Goal: Find contact information: Find contact information

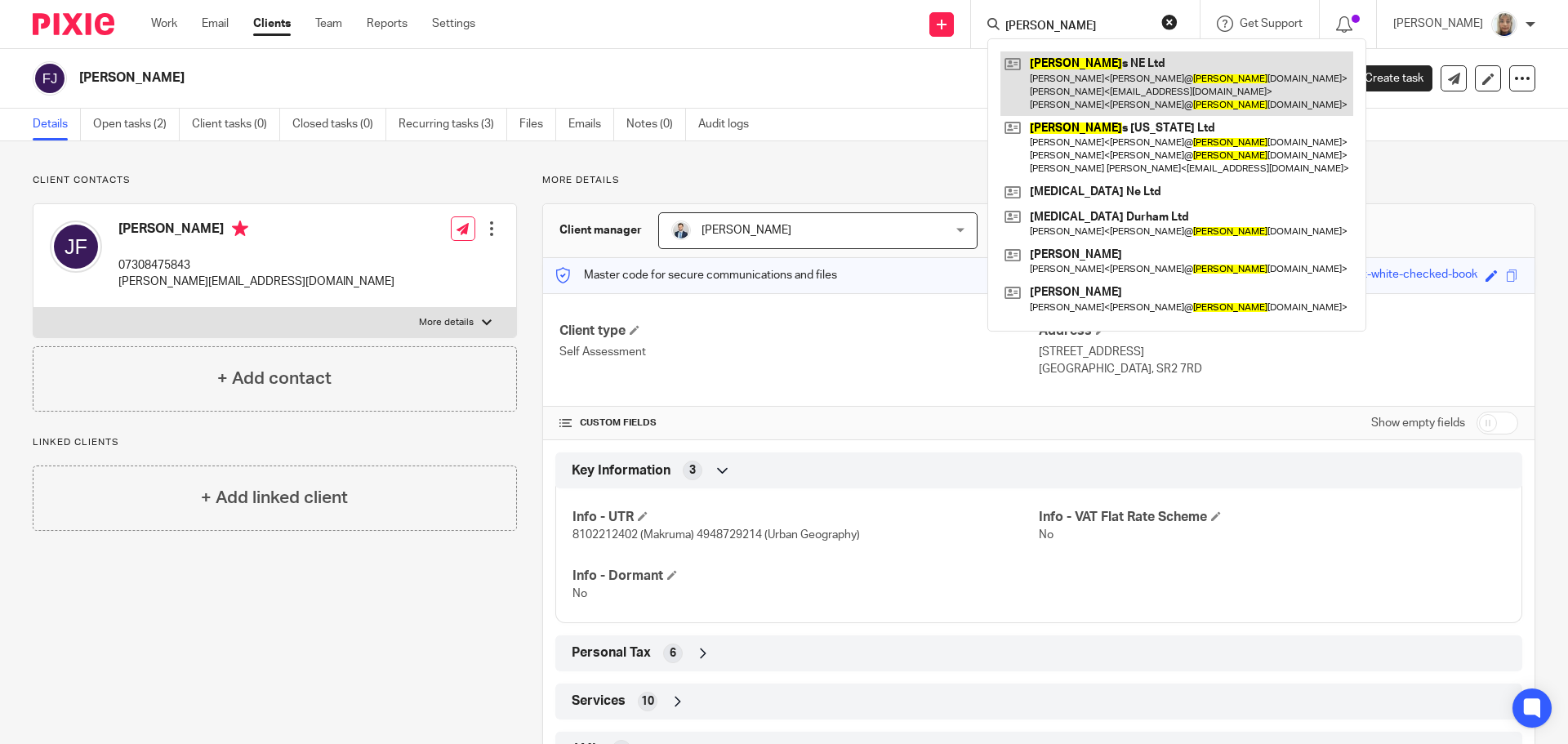
type input "novello"
click at [1070, 89] on link at bounding box center [1176, 84] width 353 height 65
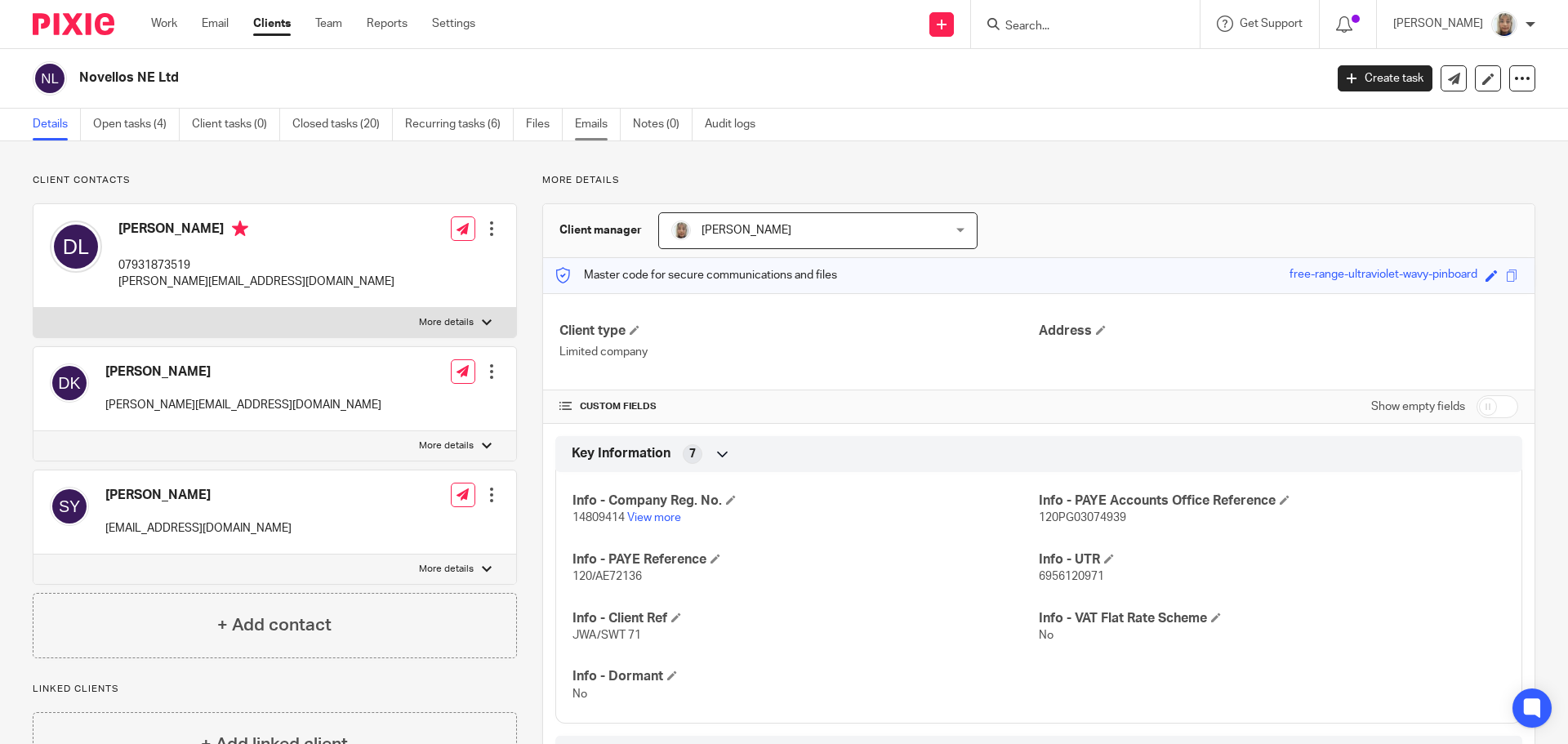
click at [604, 130] on link "Emails" at bounding box center [598, 124] width 46 height 32
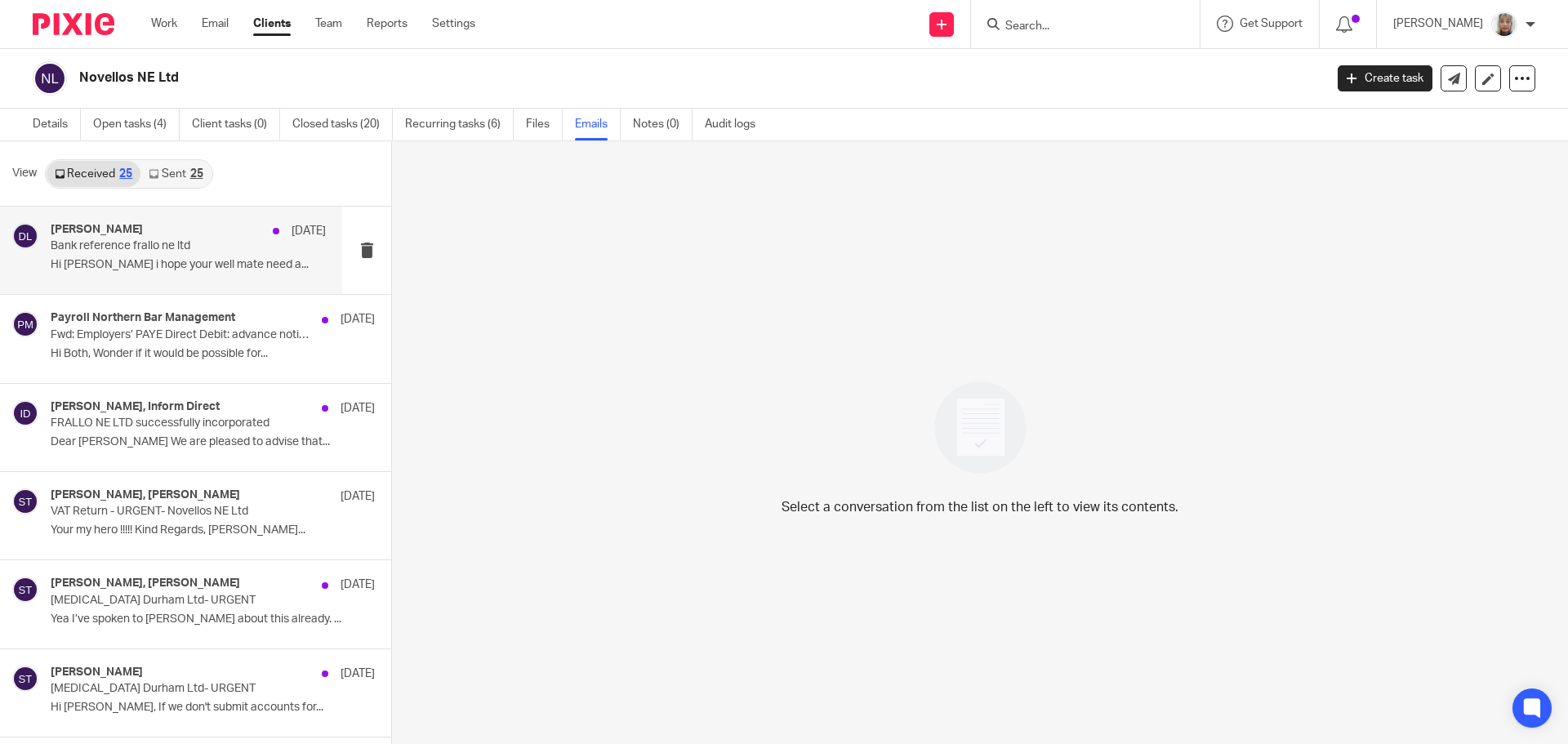
click at [181, 255] on div "Dean Lathbury 17 Sep Bank reference frallo ne ltd Hi Jason i hope your well mat…" at bounding box center [188, 250] width 276 height 54
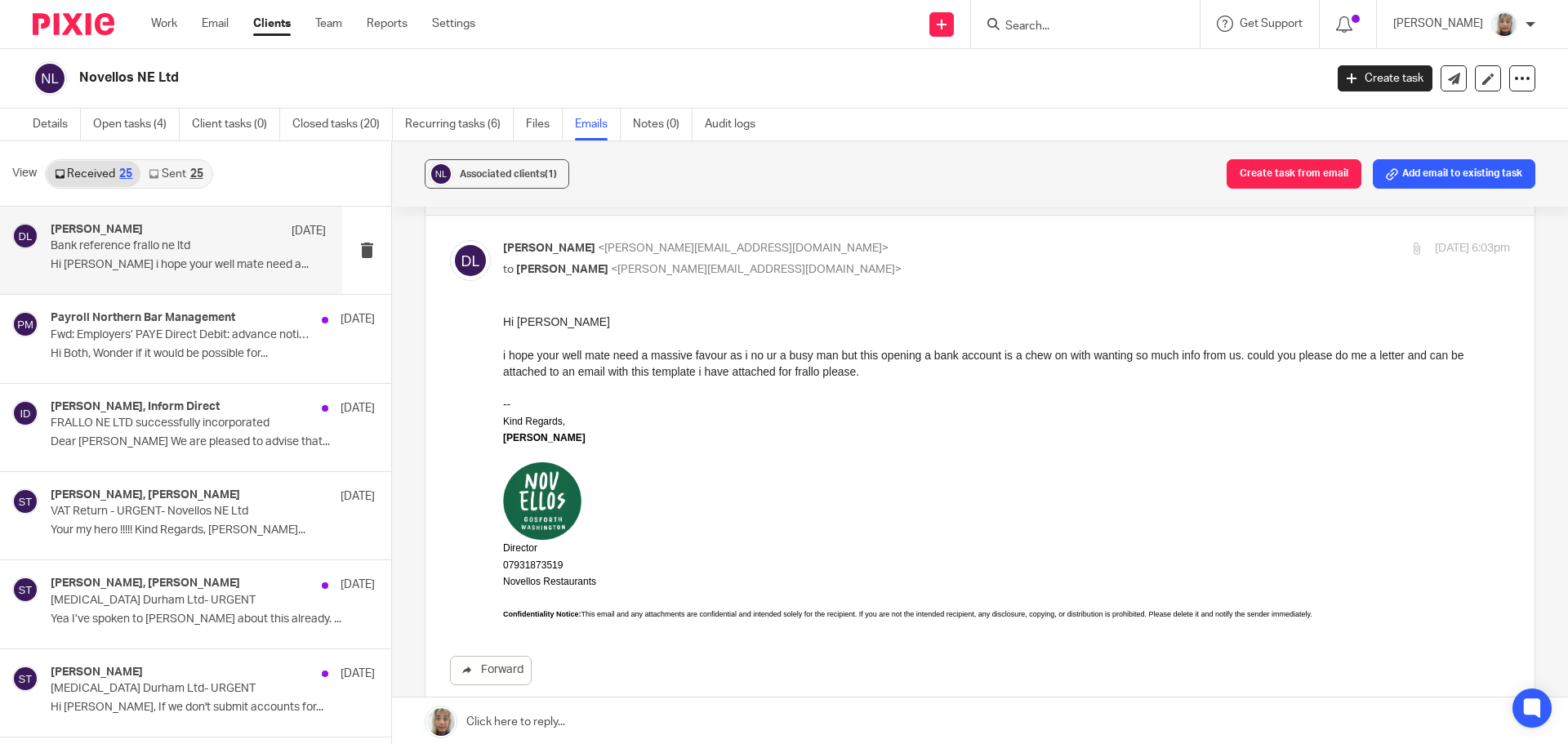
scroll to position [224, 0]
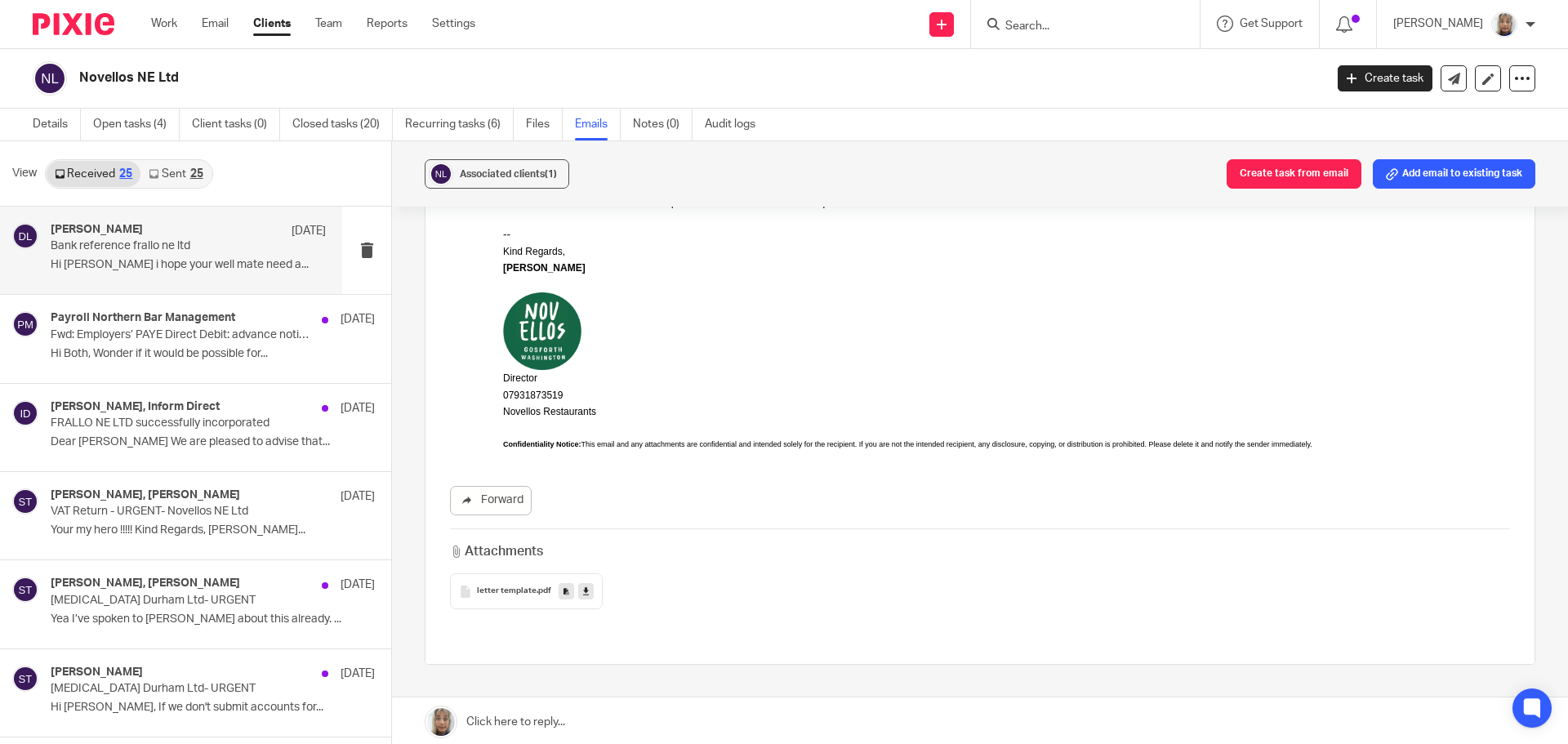
click at [506, 594] on span "letter template" at bounding box center [506, 591] width 60 height 10
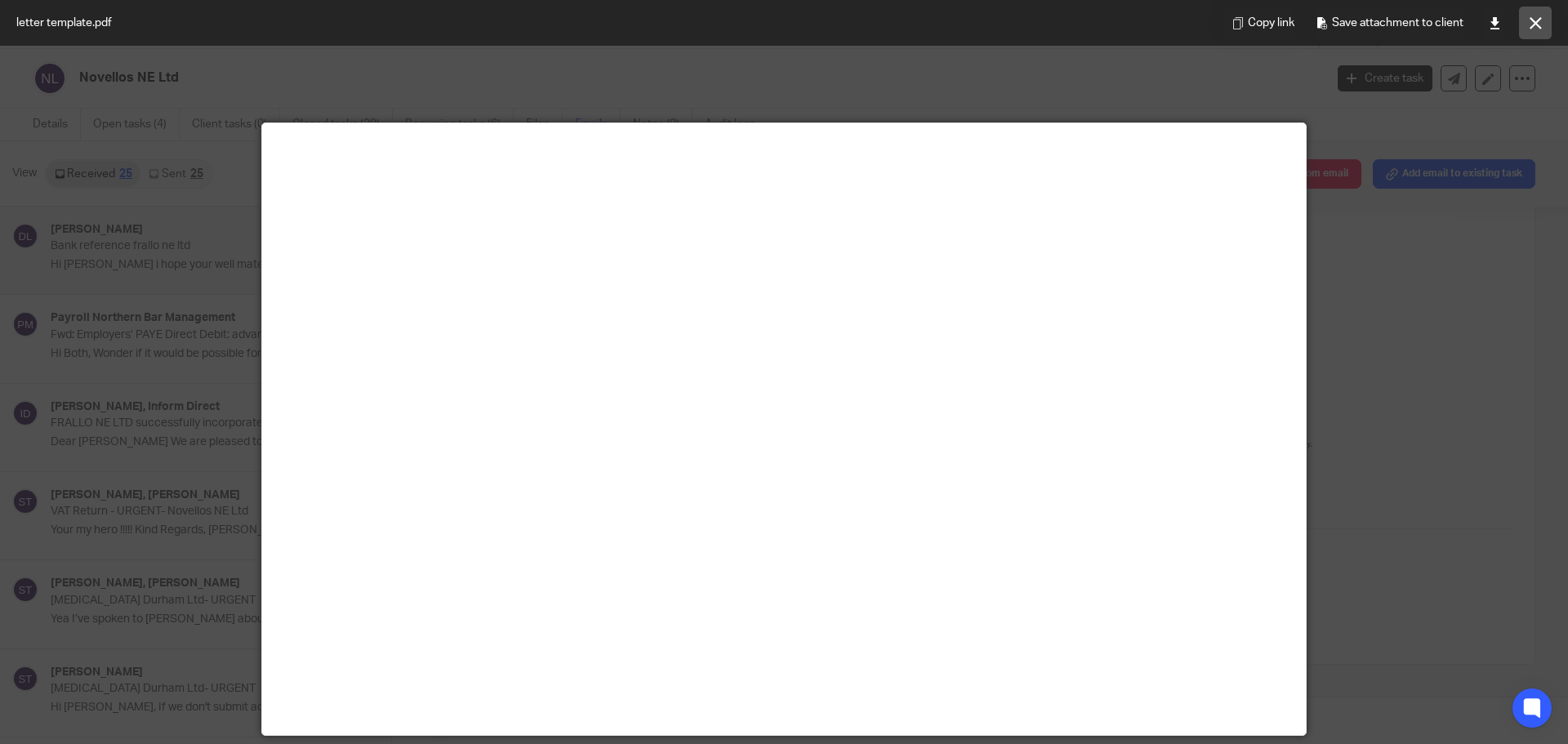
click at [1534, 23] on icon at bounding box center [1535, 23] width 12 height 12
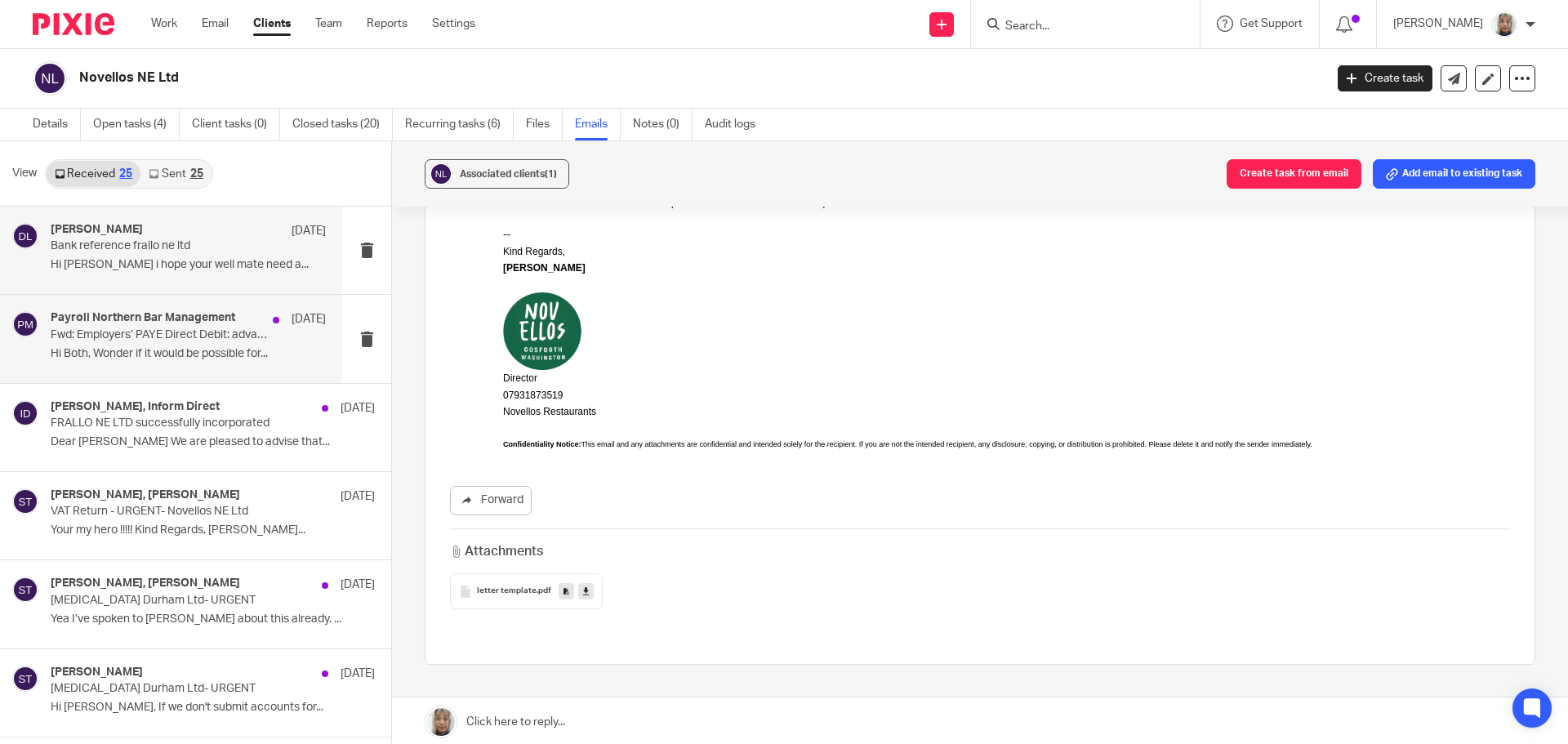
click at [160, 340] on p "Fwd: Employers’ PAYE Direct Debit: advance notice of payment" at bounding box center [160, 335] width 220 height 14
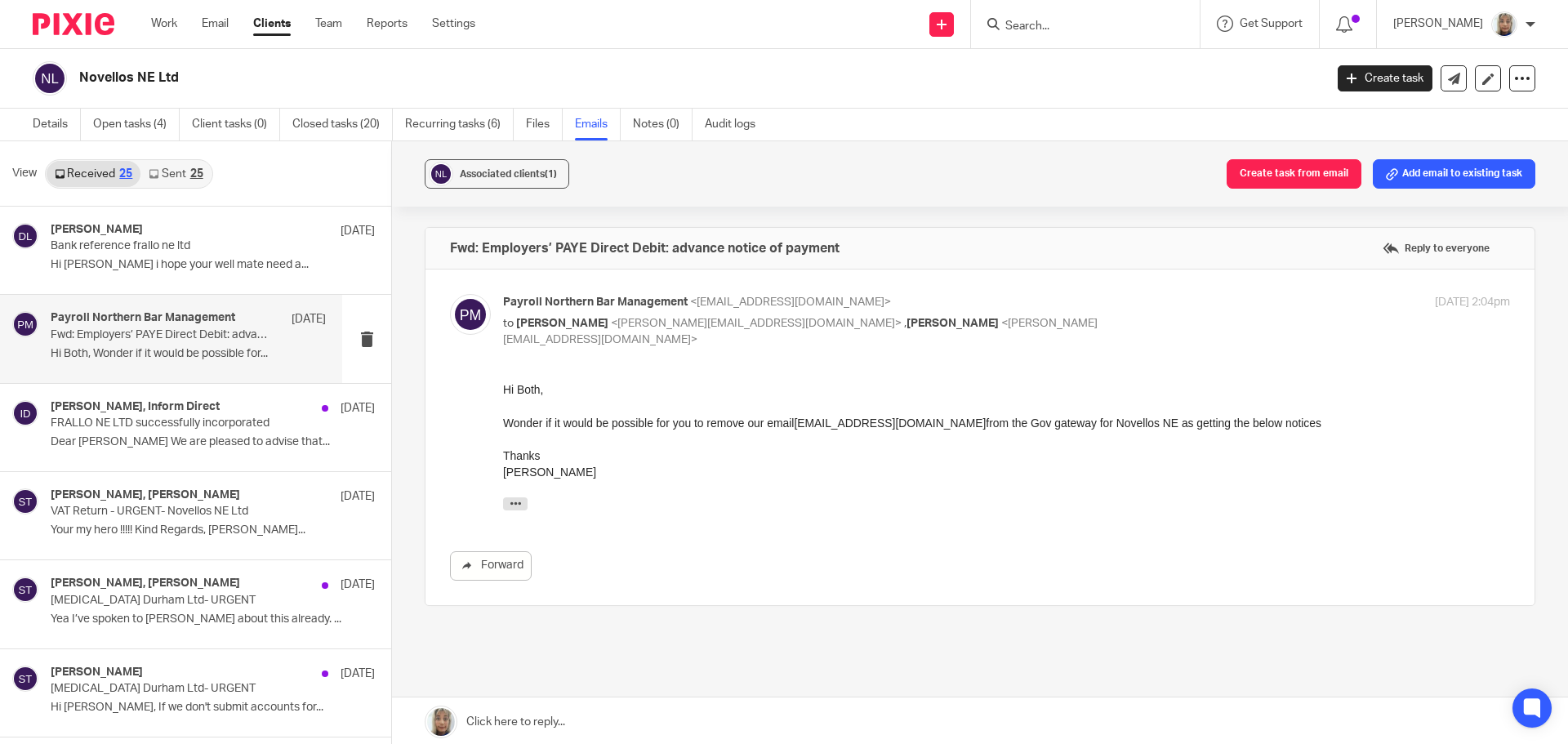
scroll to position [0, 0]
click at [176, 508] on p "VAT Return - URGENT- Novellos NE Ltd" at bounding box center [160, 512] width 220 height 14
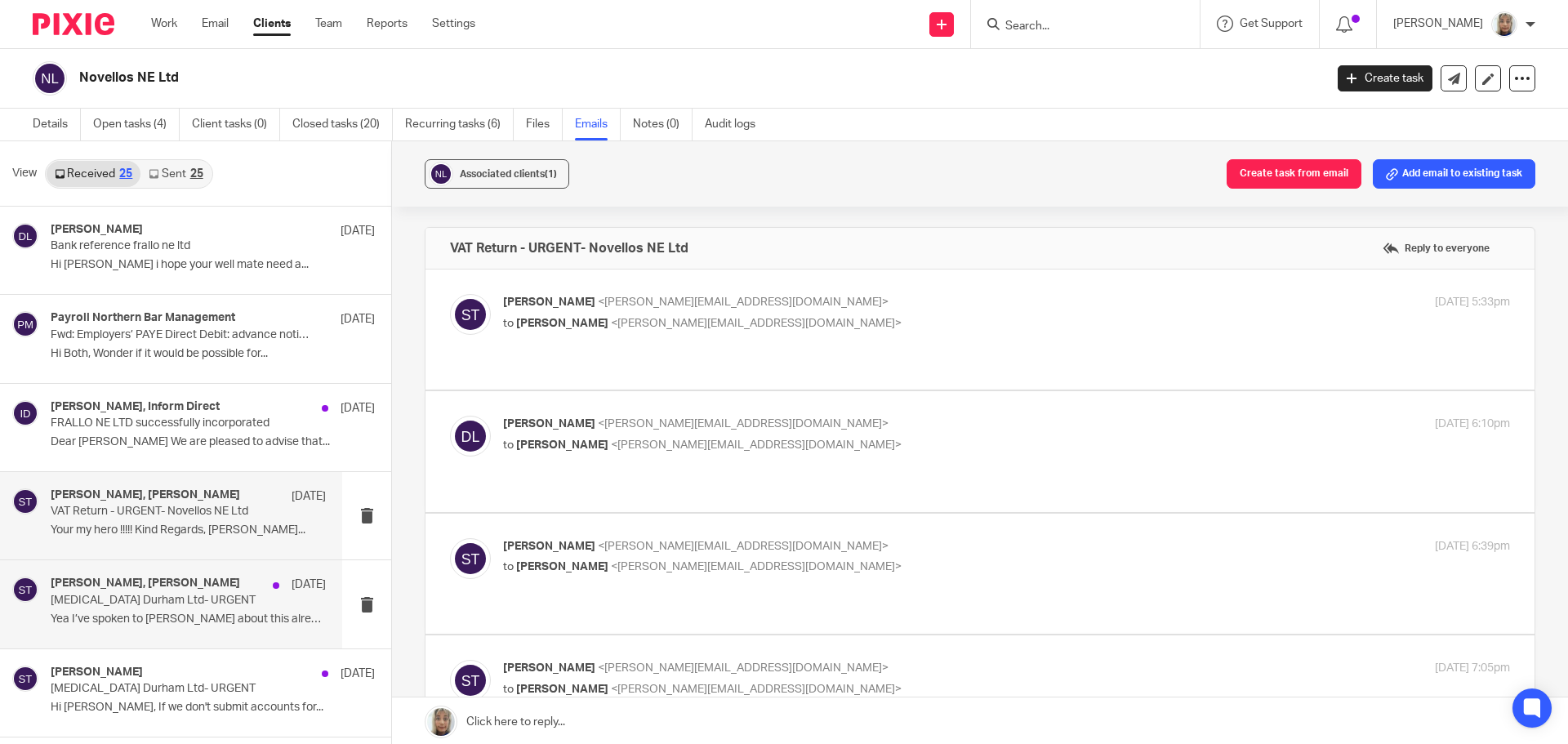
click at [159, 590] on h4 "Sara Tomczak, Dean Lathbury" at bounding box center [146, 583] width 190 height 14
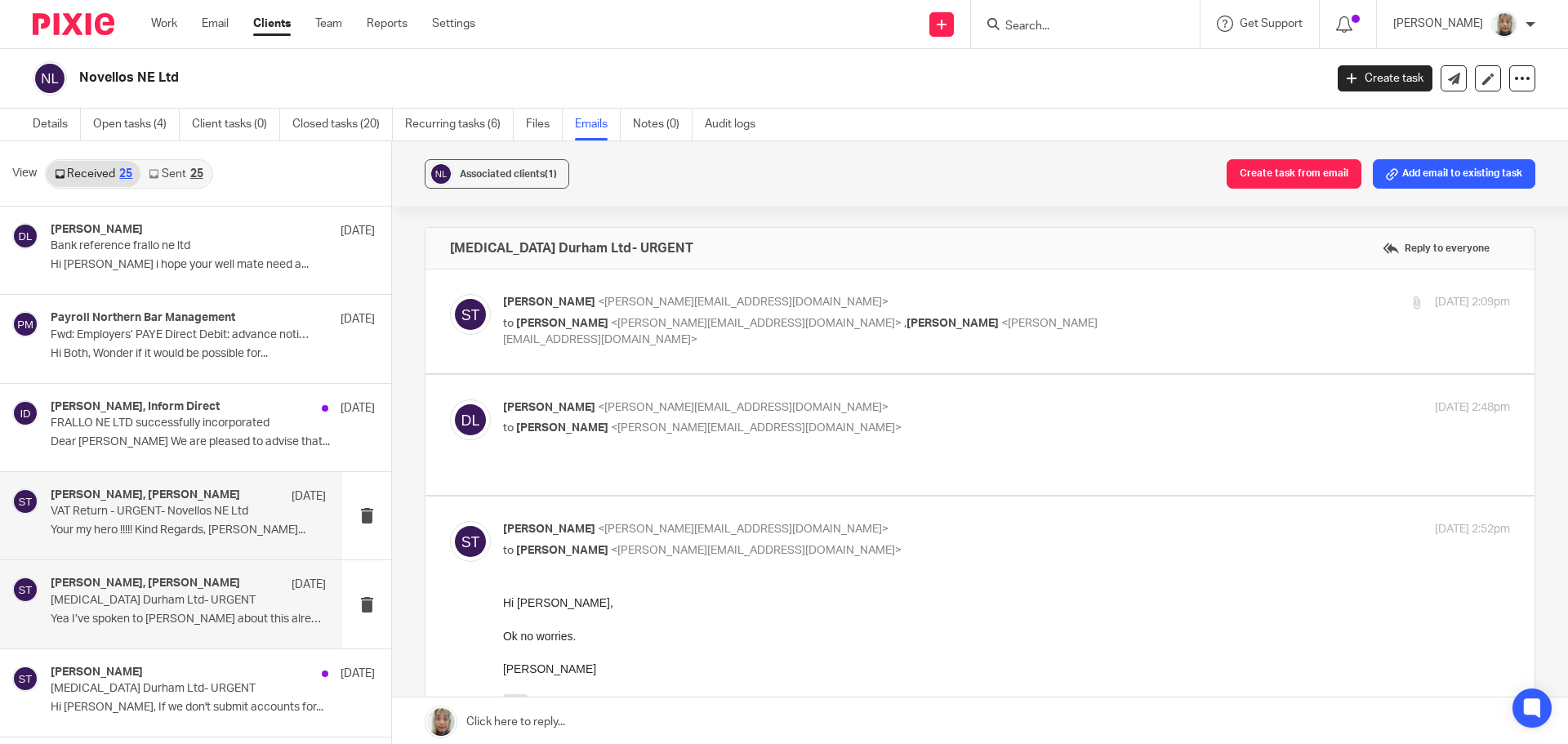
click at [172, 492] on h4 "Sara Tomczak, Dean Lathbury" at bounding box center [146, 495] width 190 height 14
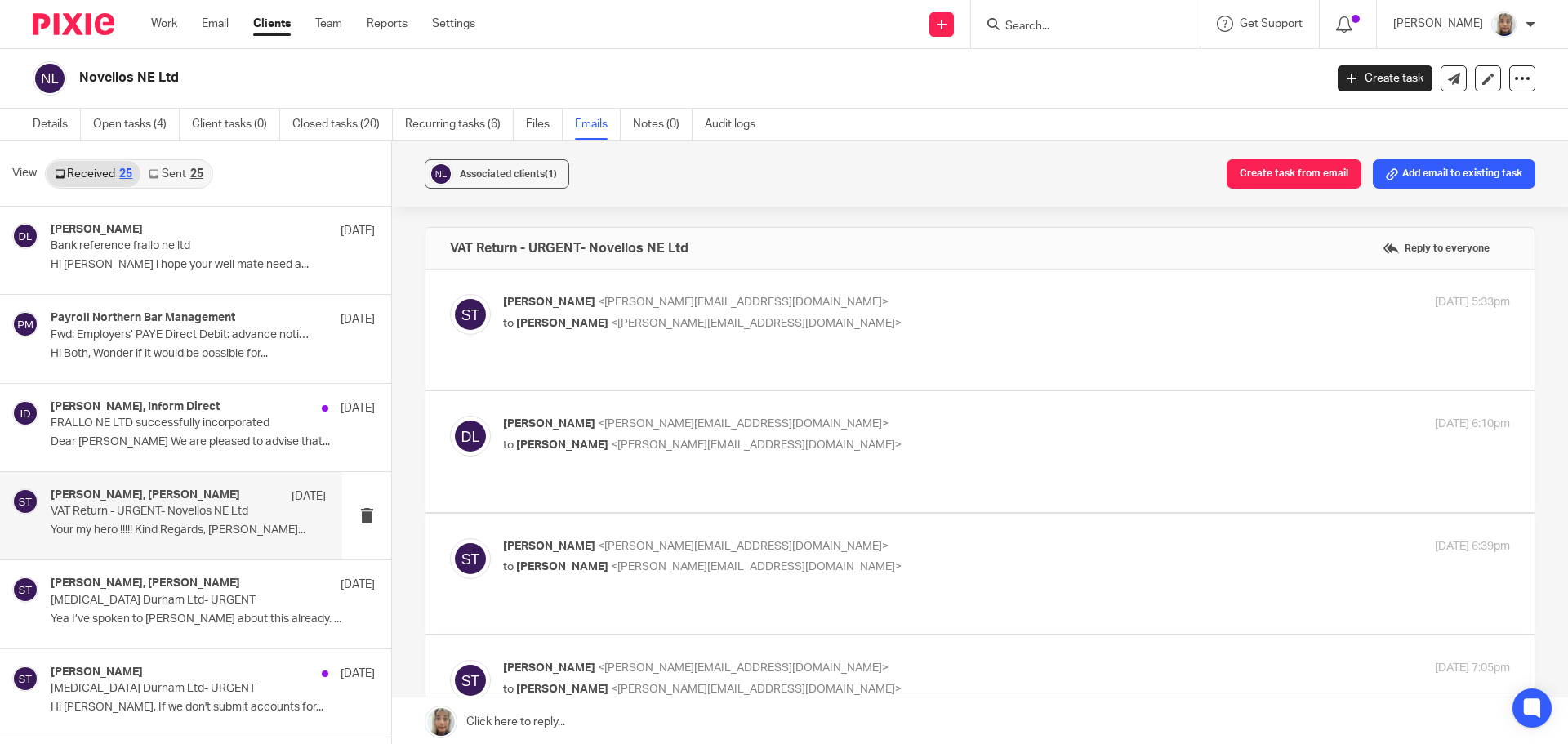
click at [576, 299] on span "[PERSON_NAME]" at bounding box center [549, 302] width 92 height 11
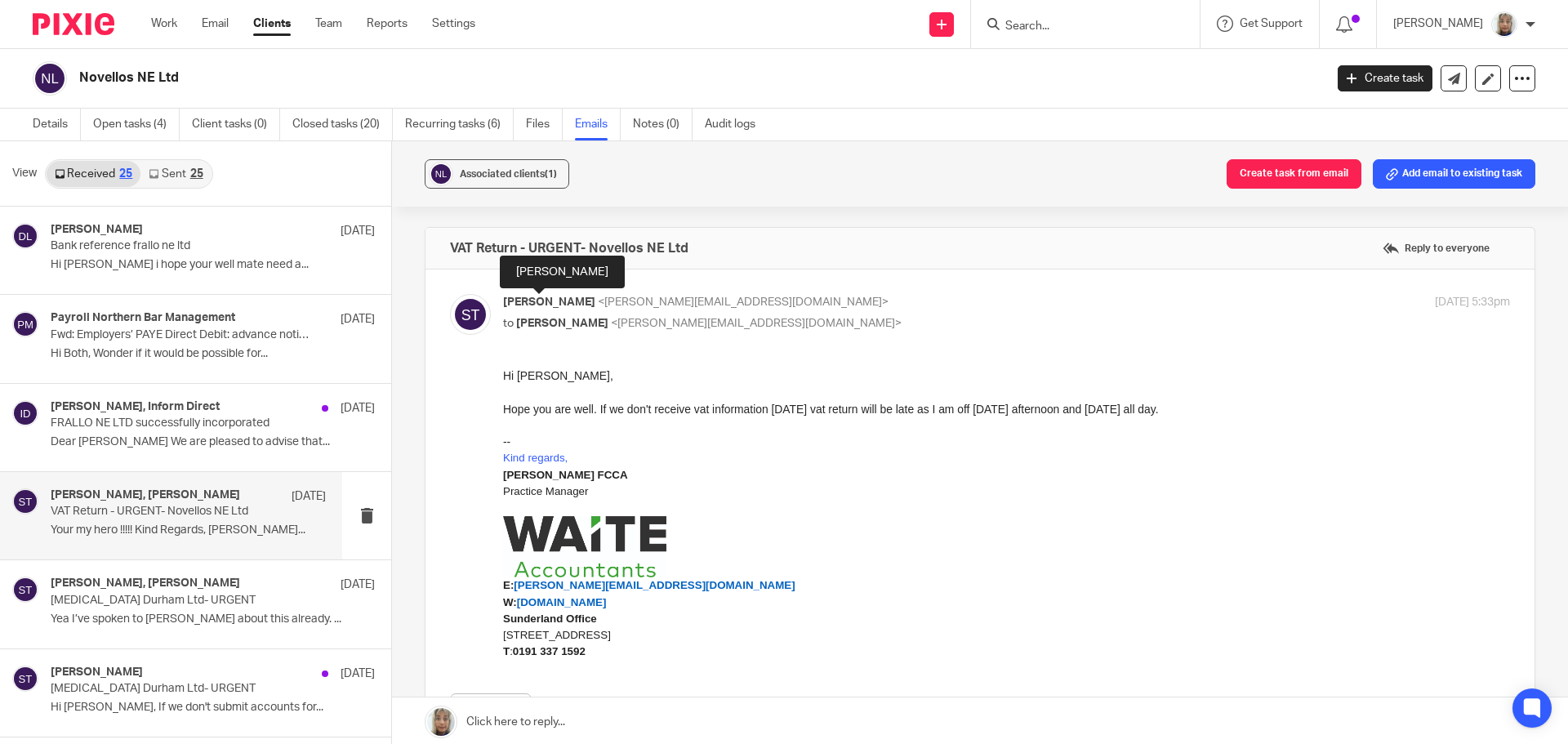
click at [576, 299] on span "[PERSON_NAME]" at bounding box center [549, 302] width 92 height 11
checkbox input "false"
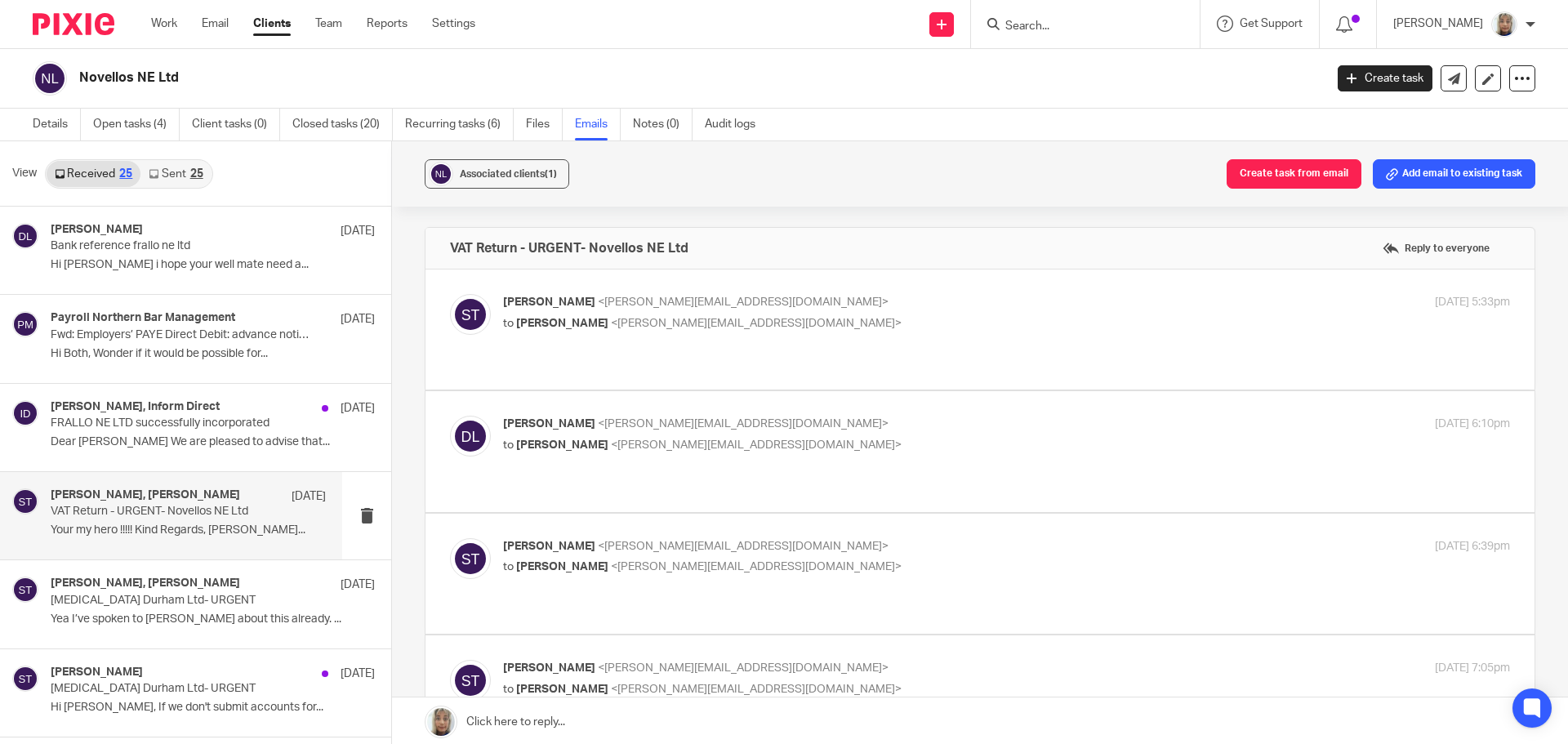
click at [576, 419] on span "Dean Lathbury" at bounding box center [549, 424] width 92 height 11
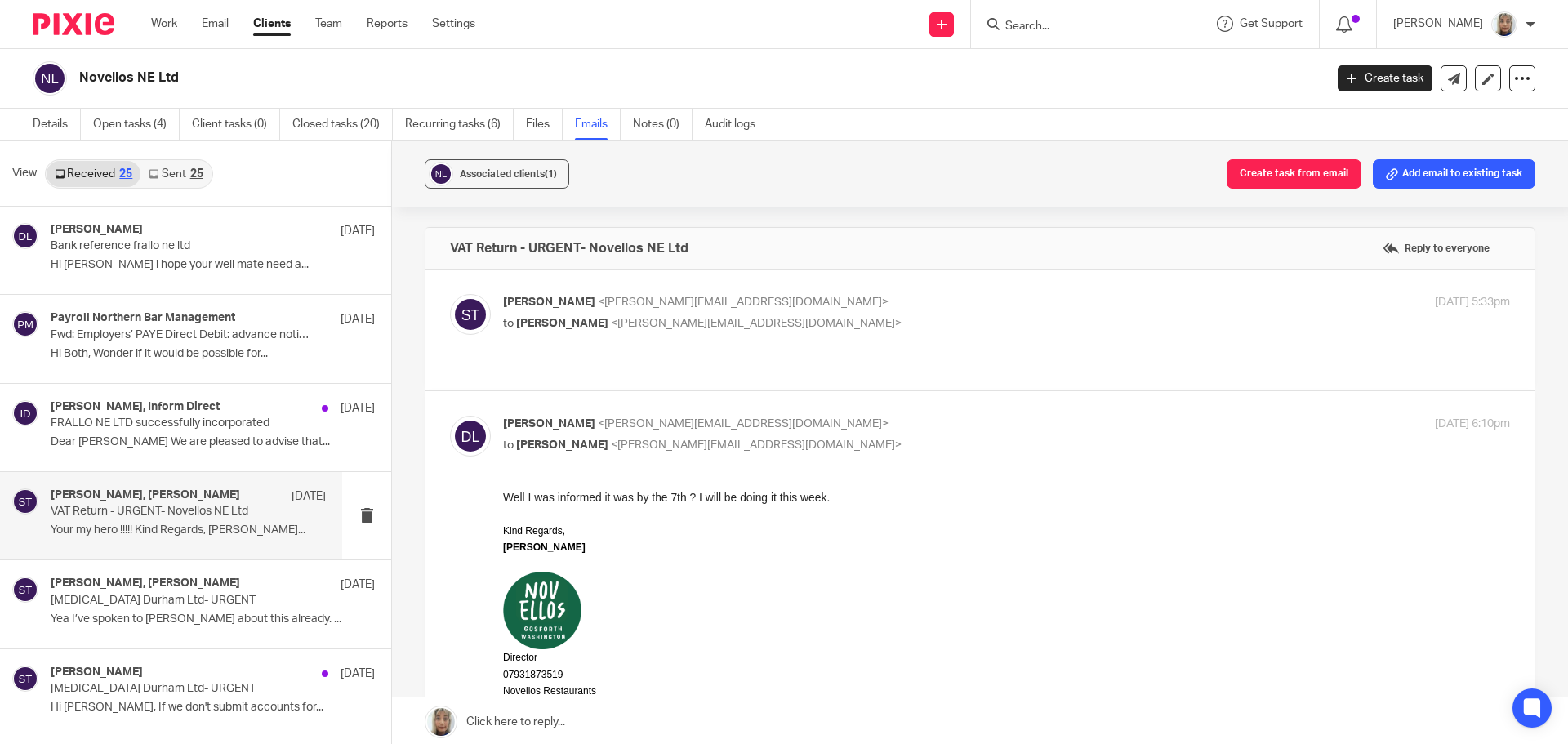
click at [576, 419] on span "[PERSON_NAME]" at bounding box center [549, 424] width 92 height 11
checkbox input "false"
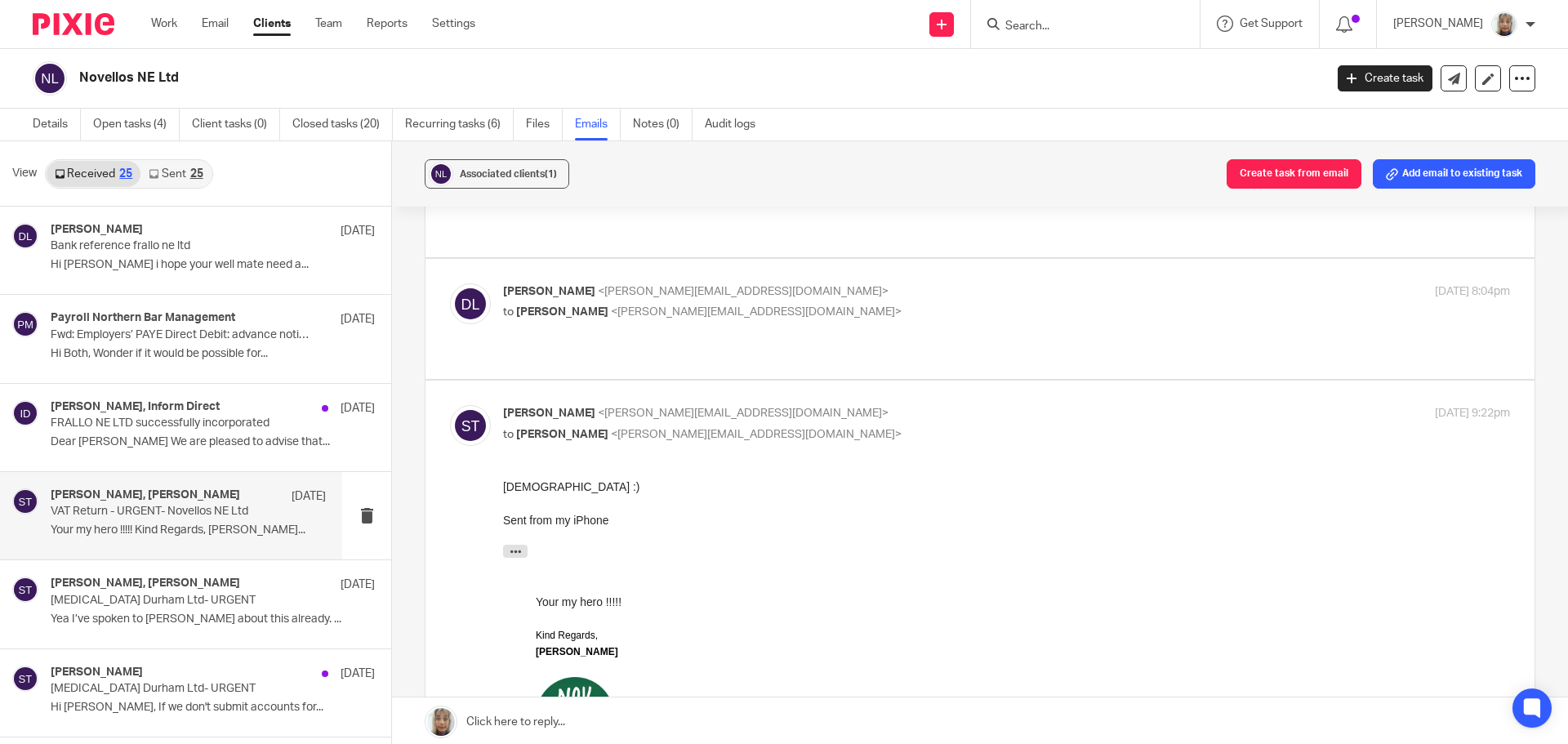
scroll to position [751, 0]
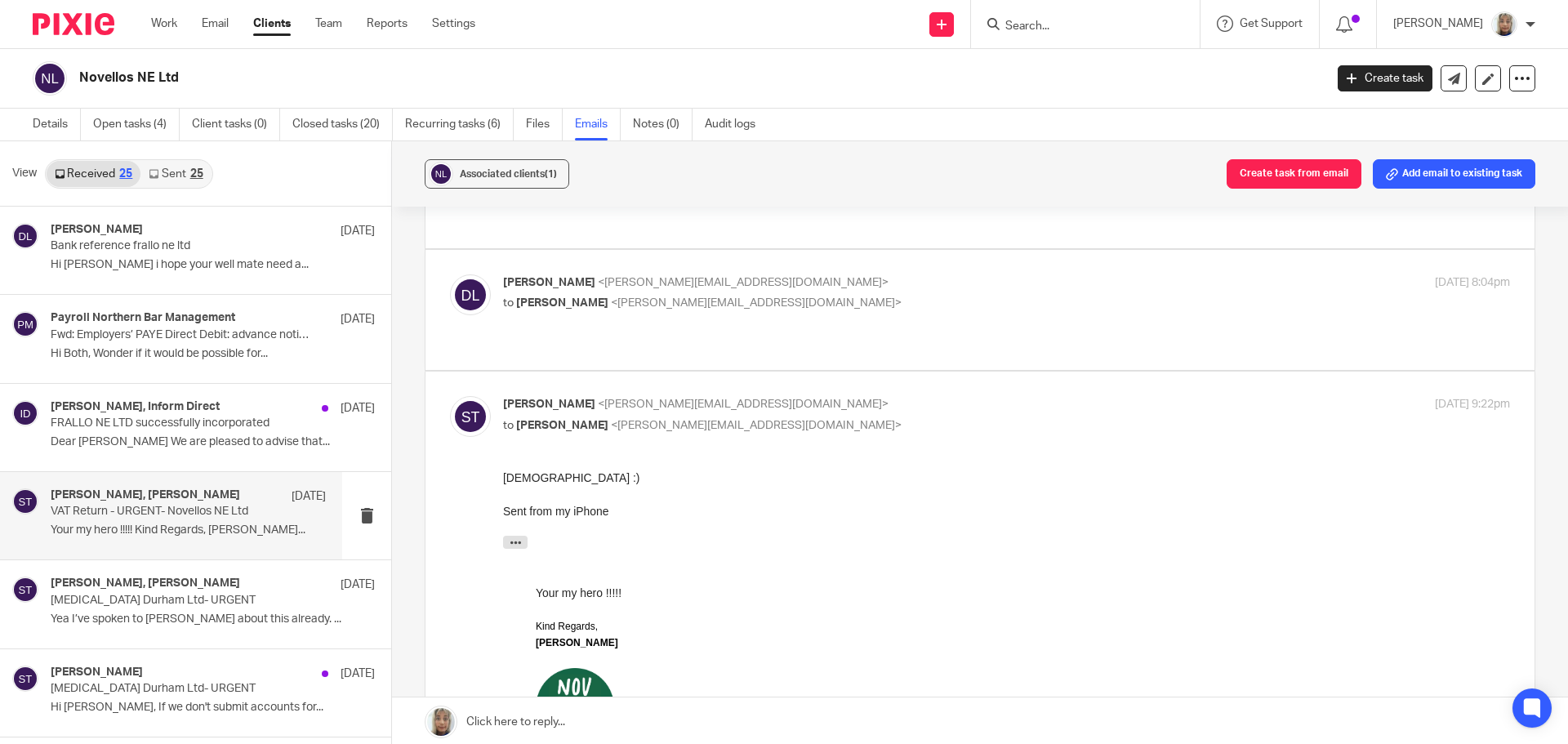
click at [749, 275] on p "Dean Lathbury <dean@novellosrestaurant.com>" at bounding box center [839, 283] width 671 height 18
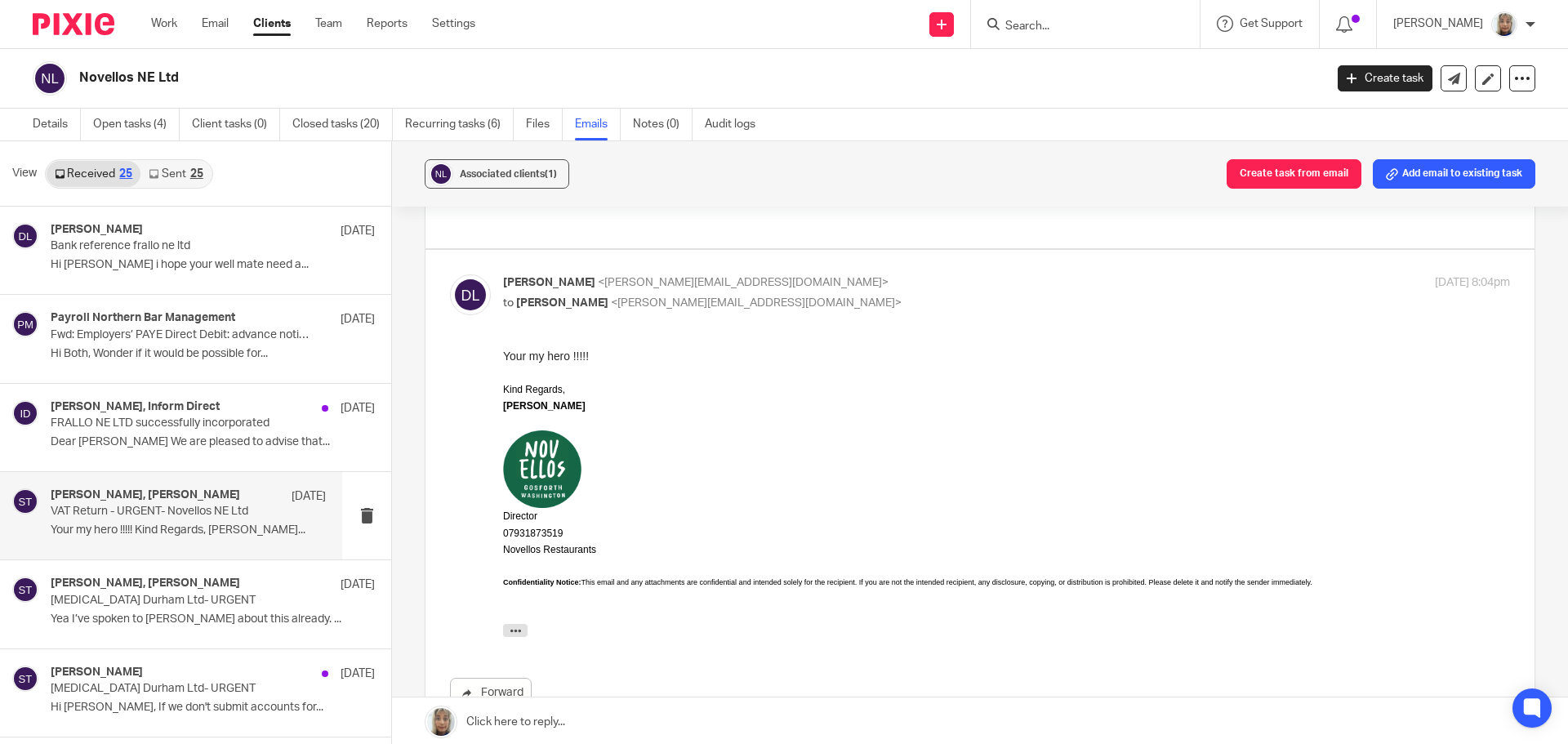
scroll to position [0, 0]
click at [749, 275] on p "Dean Lathbury <dean@novellosrestaurant.com>" at bounding box center [839, 283] width 671 height 18
checkbox input "false"
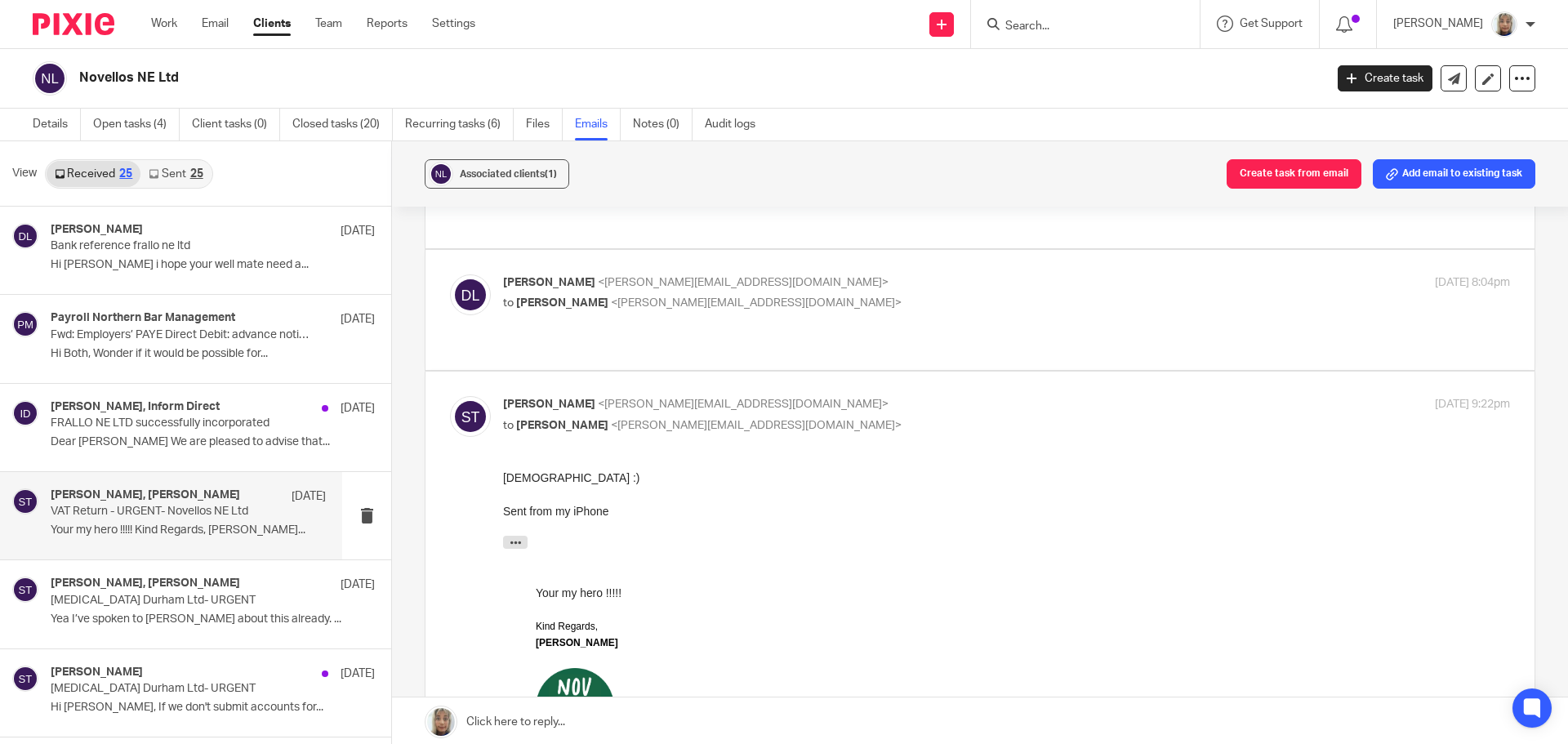
click at [1065, 28] on input "Search" at bounding box center [1077, 27] width 147 height 15
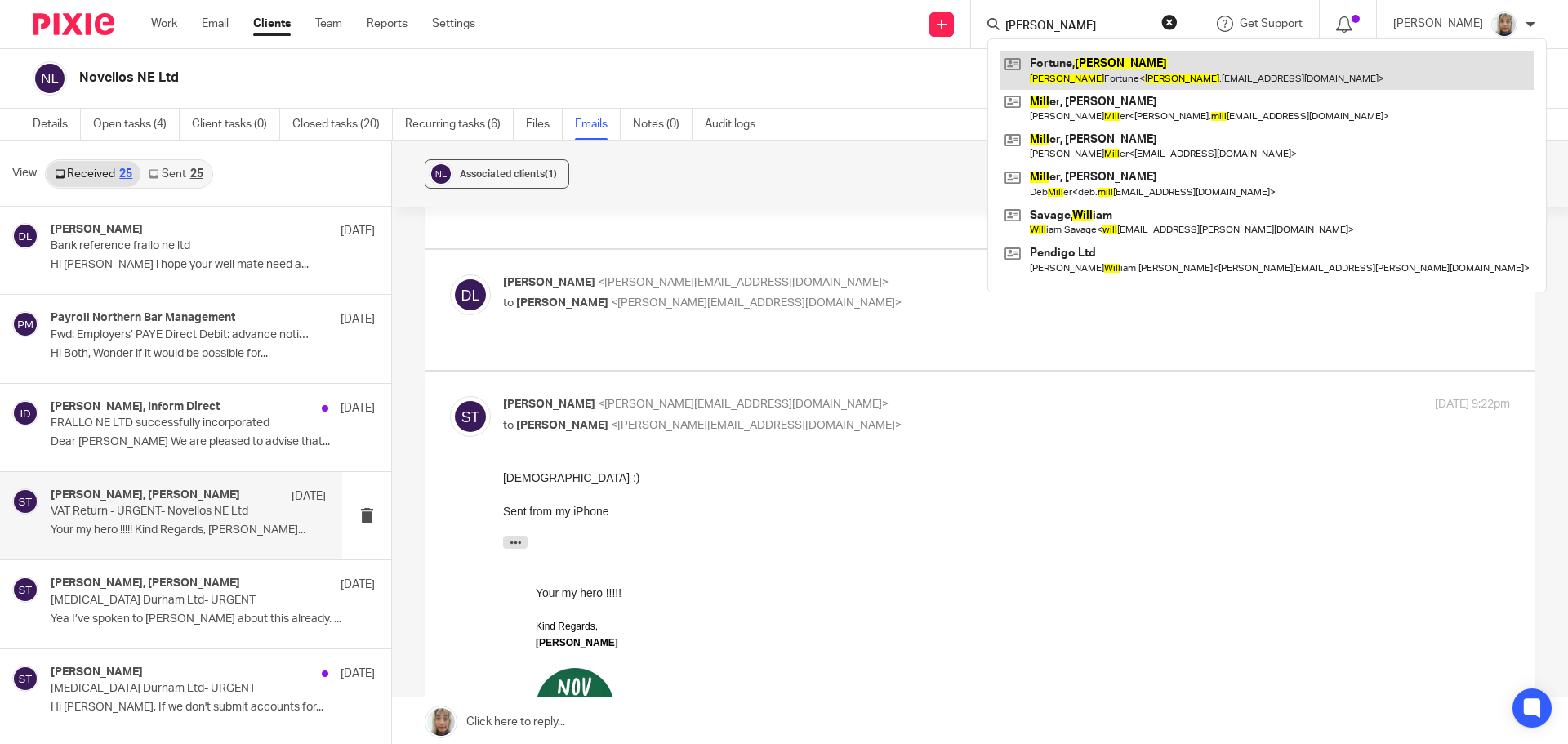
type input "jill"
click at [1122, 77] on link at bounding box center [1267, 70] width 534 height 38
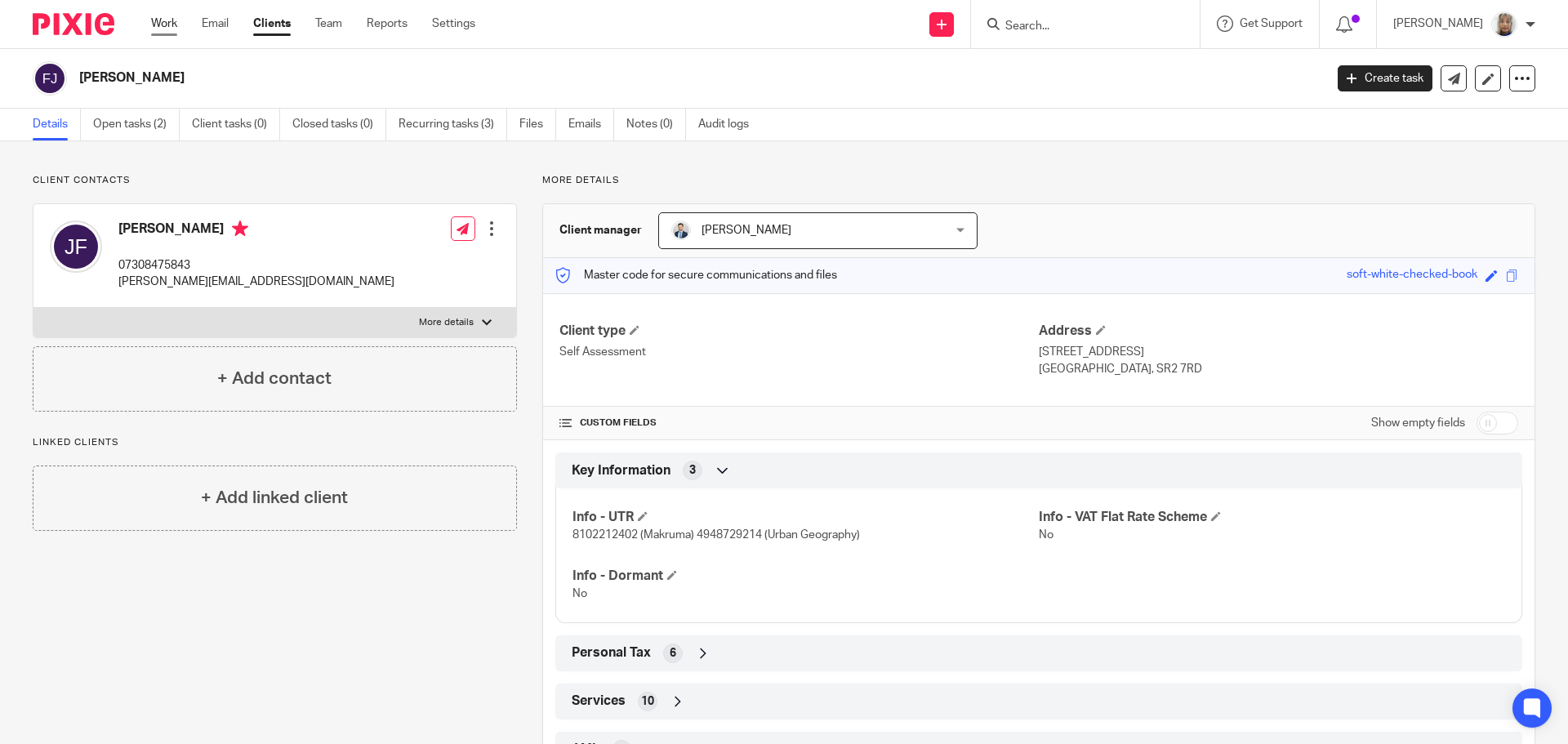
click at [155, 31] on link "Work" at bounding box center [164, 24] width 26 height 17
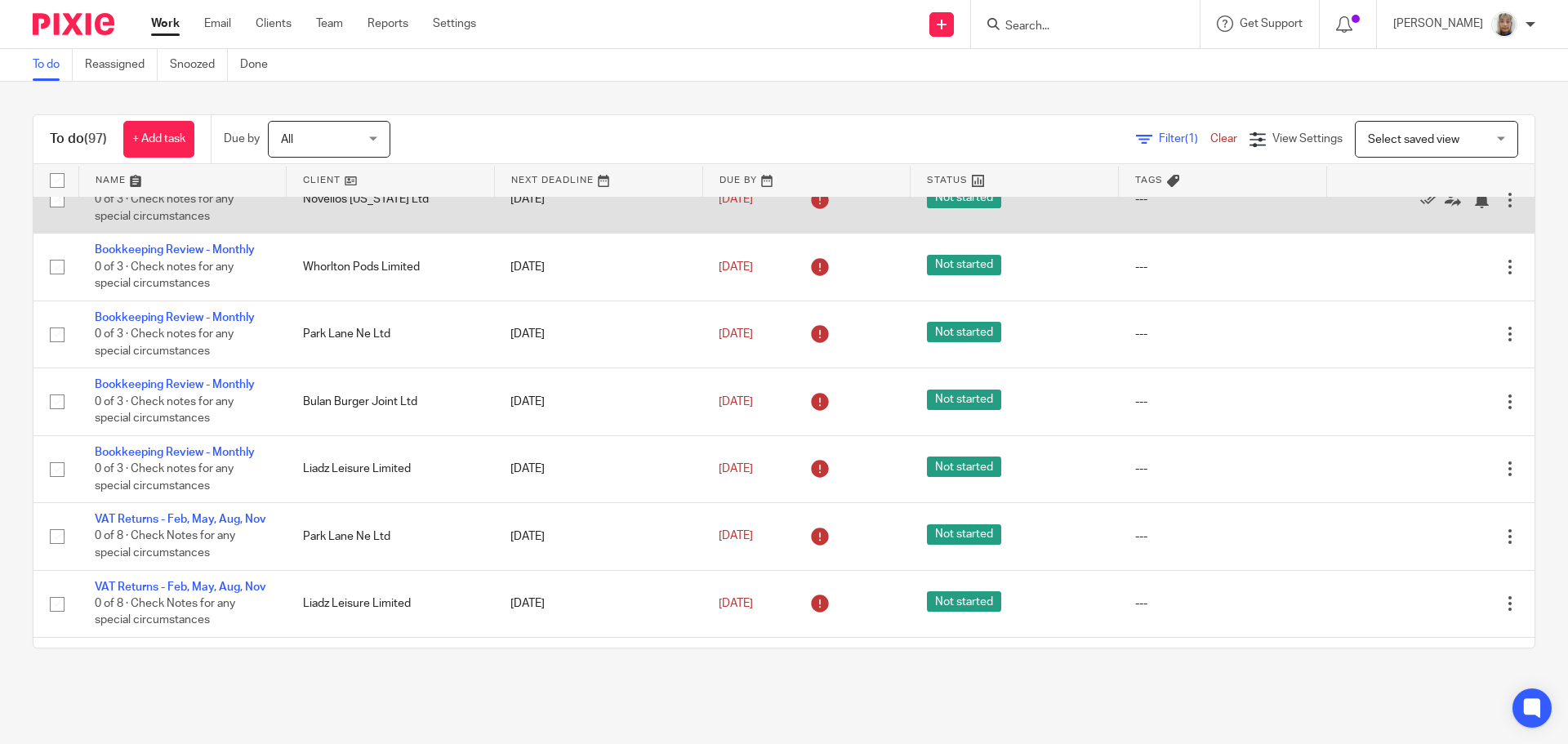
scroll to position [667, 0]
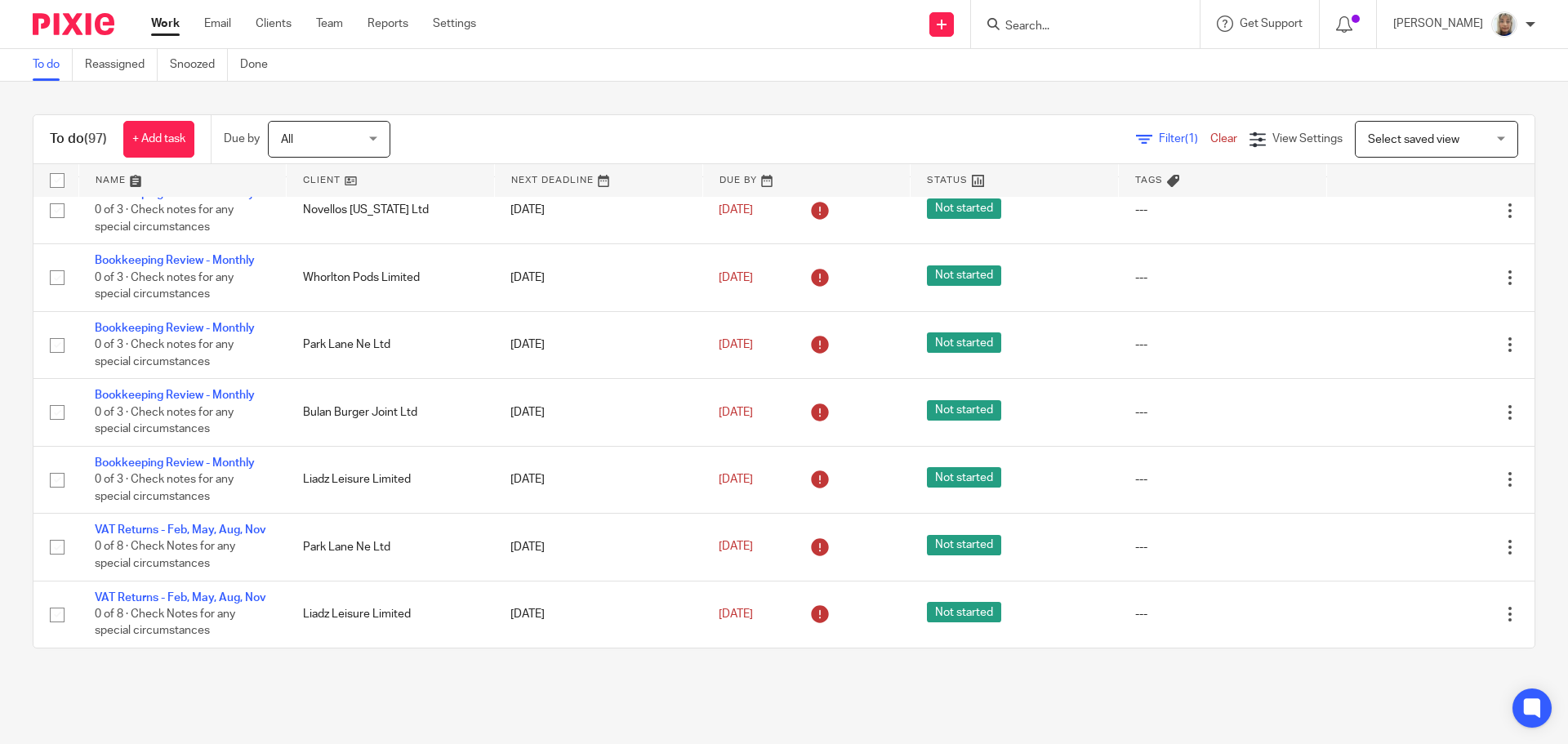
click at [1072, 19] on input "Search" at bounding box center [1077, 27] width 147 height 15
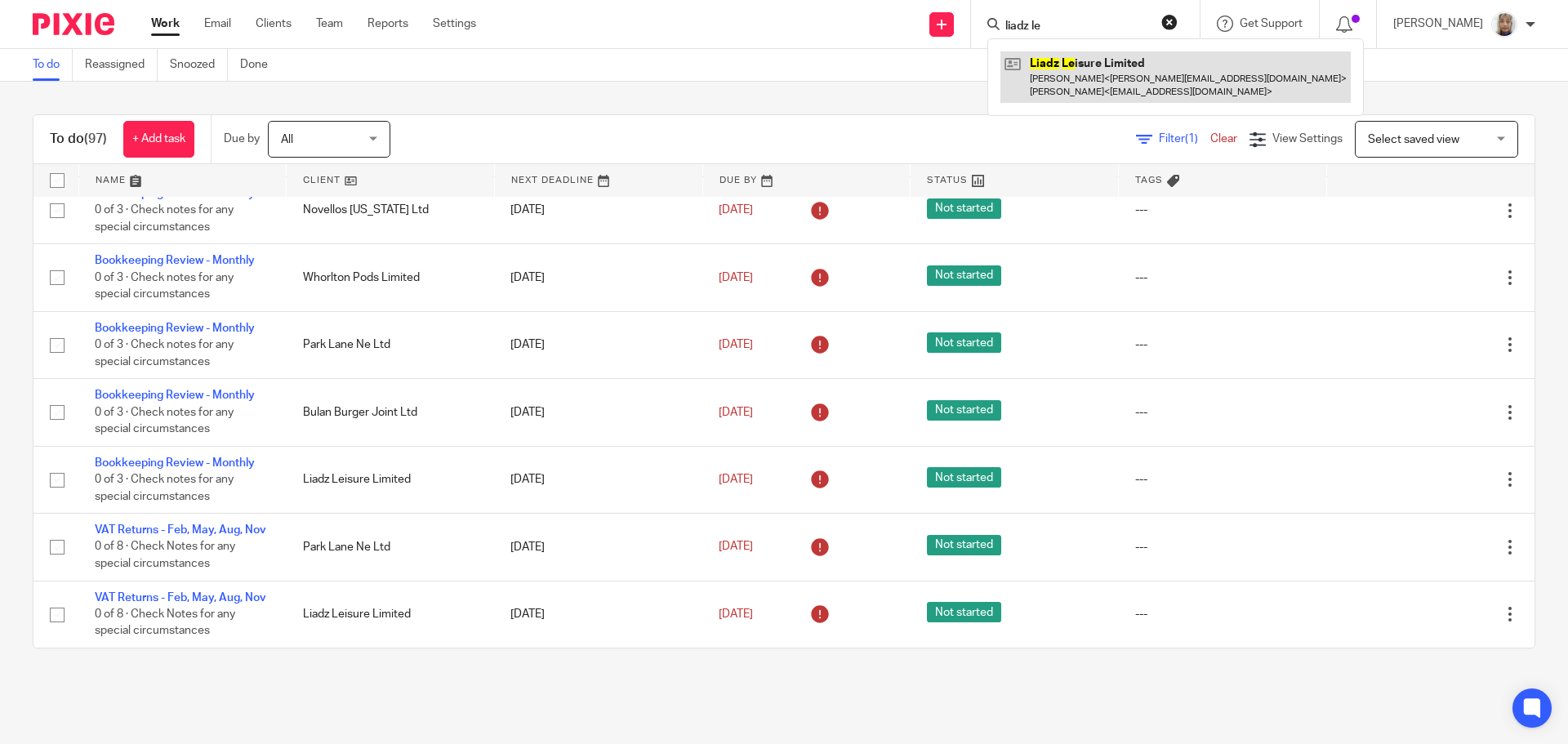
type input "liadz le"
click at [1151, 66] on link at bounding box center [1175, 77] width 350 height 51
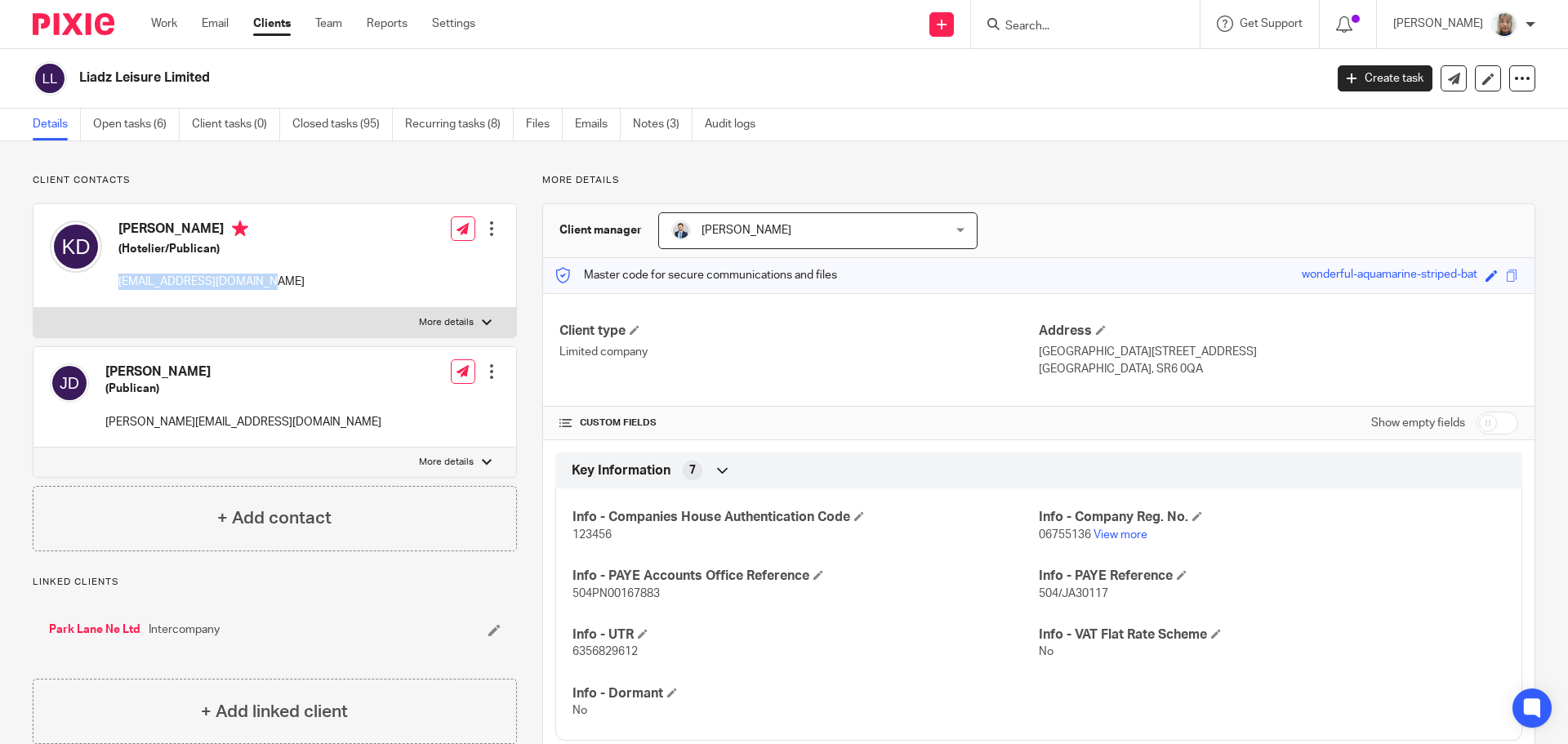
drag, startPoint x: 0, startPoint y: 0, endPoint x: 124, endPoint y: 278, distance: 304.4
click at [121, 279] on div "[PERSON_NAME] (Hotelier/Publican) [EMAIL_ADDRESS][DOMAIN_NAME] Edit contact Cre…" at bounding box center [275, 255] width 483 height 104
copy p "[EMAIL_ADDRESS][DOMAIN_NAME]"
click at [1035, 30] on input "Search" at bounding box center [1077, 27] width 147 height 15
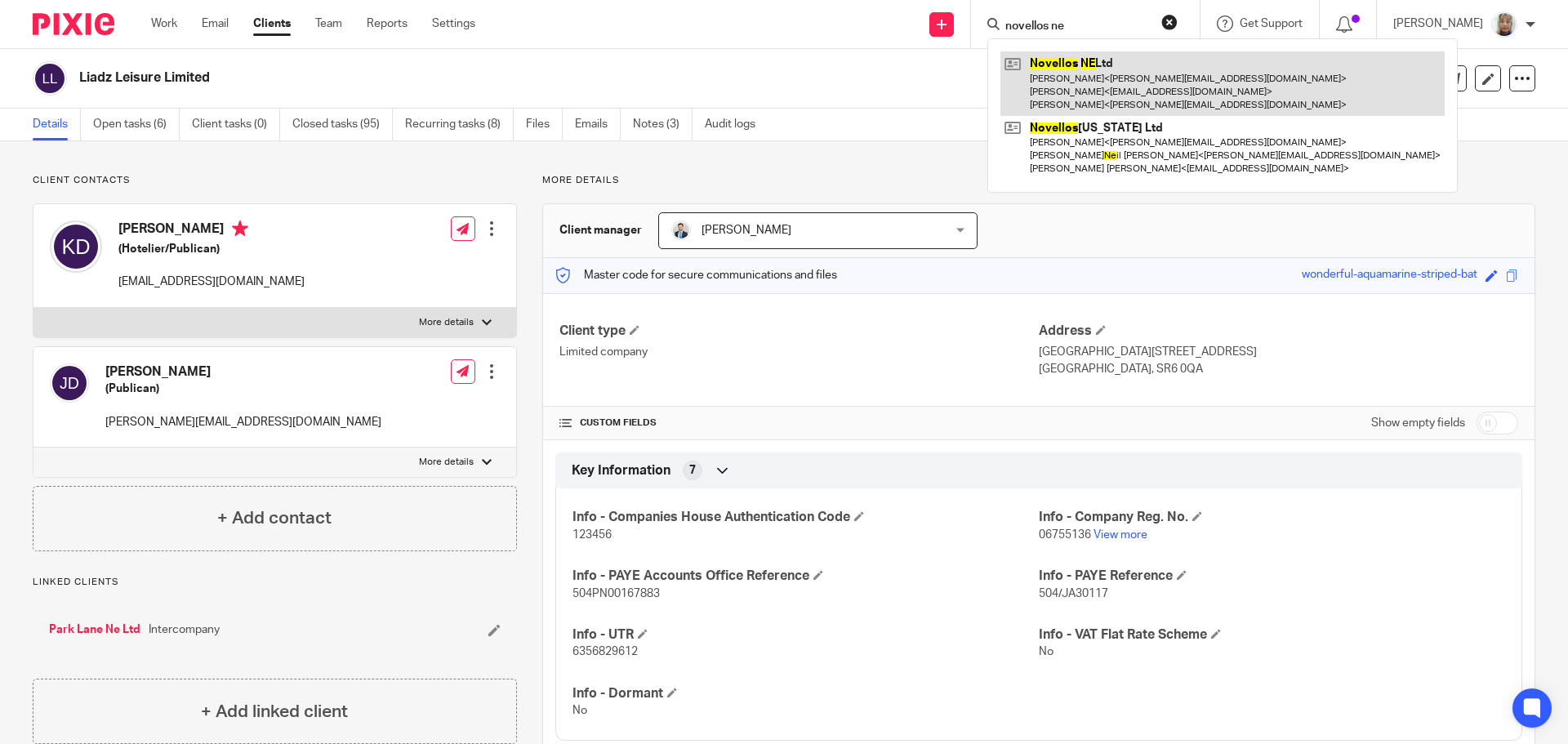
type input "novellos ne"
click at [1187, 67] on link at bounding box center [1222, 84] width 444 height 65
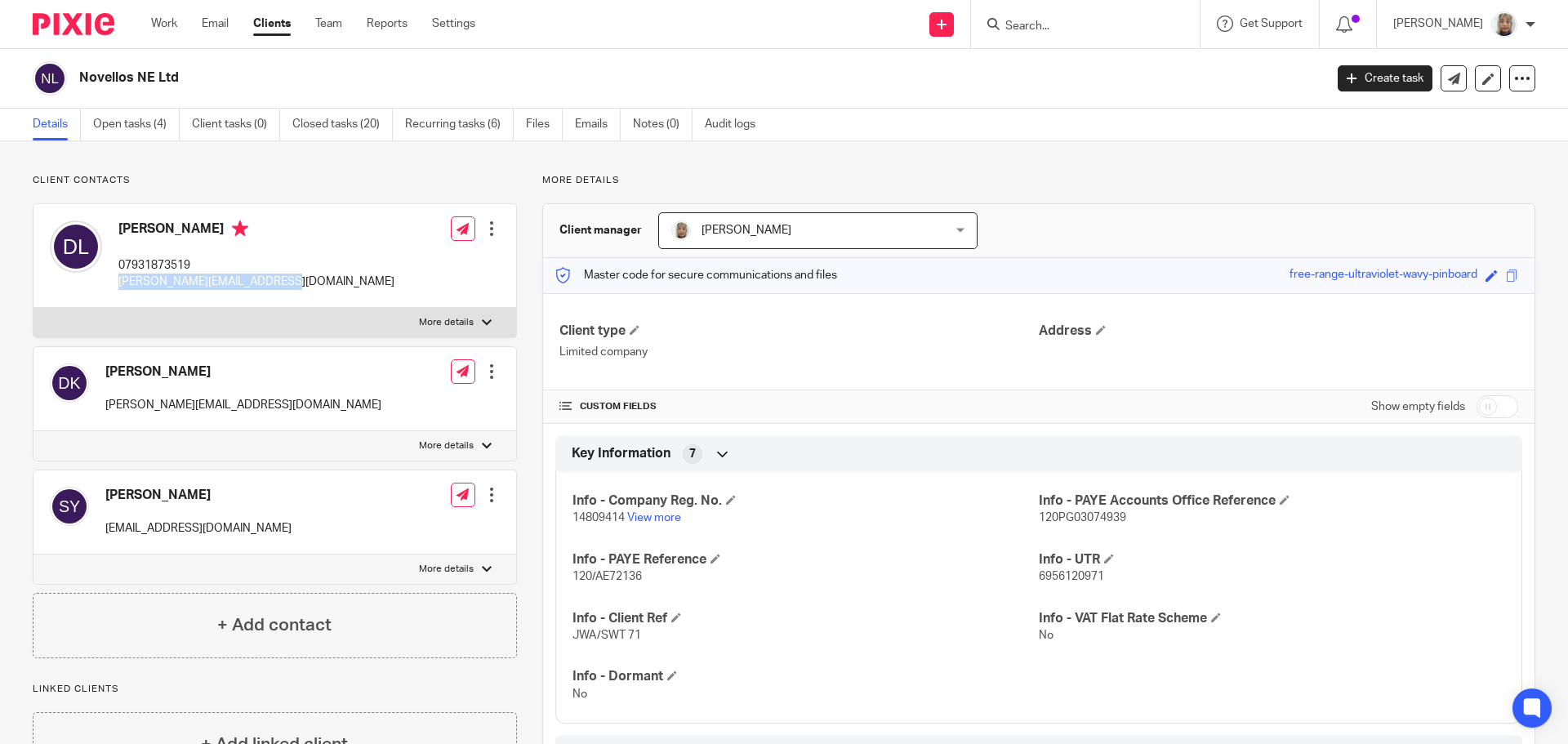
drag, startPoint x: 276, startPoint y: 283, endPoint x: 117, endPoint y: 286, distance: 159.0
click at [117, 286] on div "[PERSON_NAME] 07931873519 [PERSON_NAME][EMAIL_ADDRESS][DOMAIN_NAME] Edit contac…" at bounding box center [275, 255] width 483 height 104
copy p "[PERSON_NAME][EMAIL_ADDRESS][DOMAIN_NAME]"
click at [1048, 36] on div at bounding box center [1085, 24] width 229 height 48
click at [1048, 24] on input "Search" at bounding box center [1077, 27] width 147 height 15
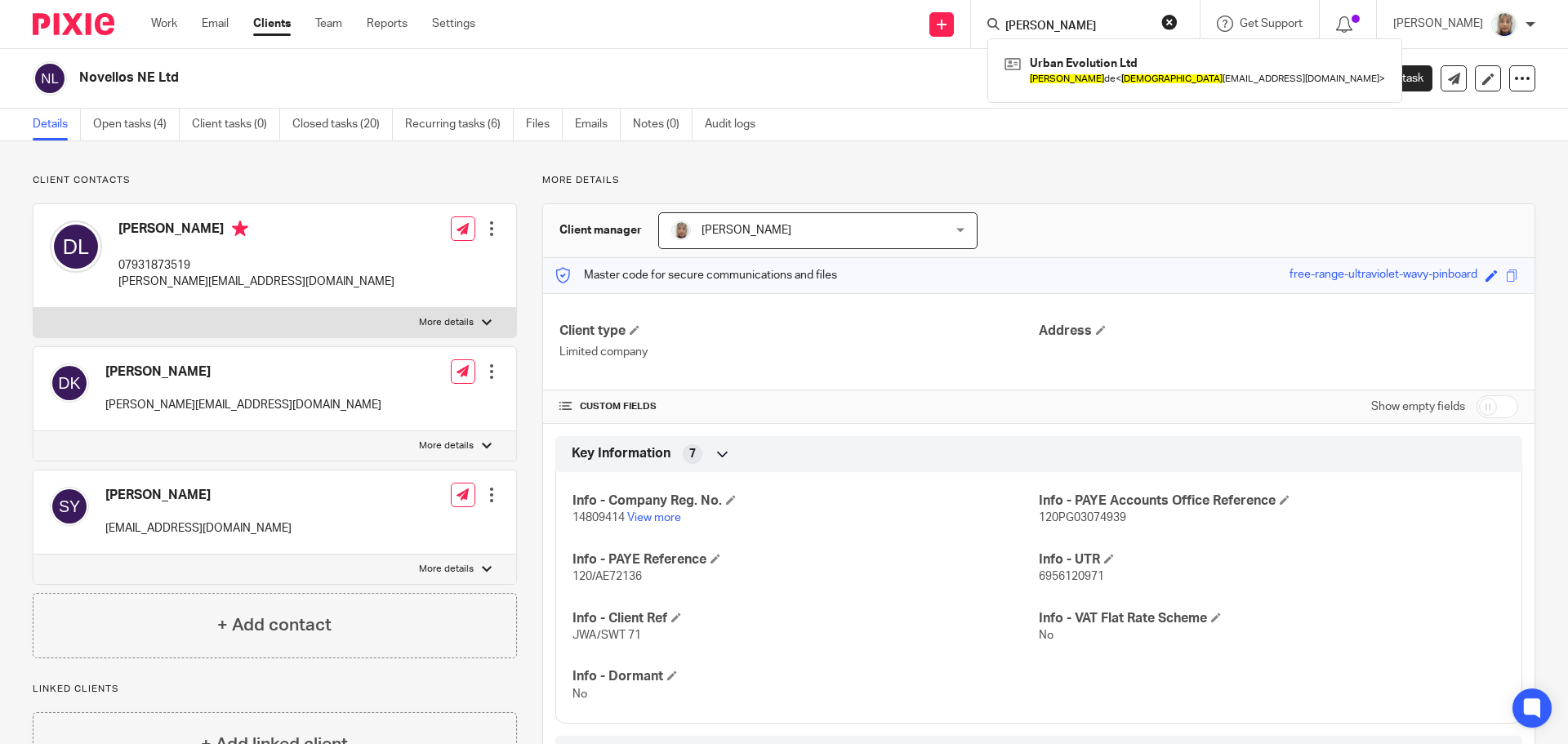
type input "[PERSON_NAME]"
